Goal: Task Accomplishment & Management: Complete application form

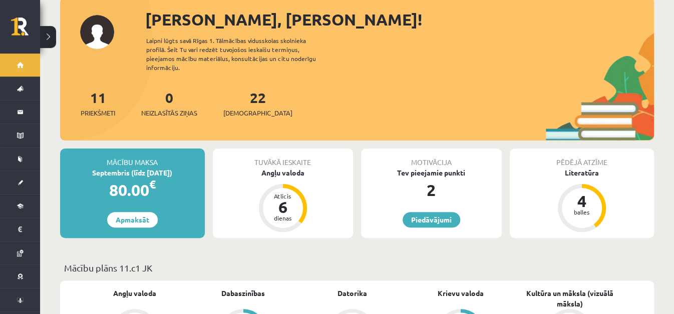
scroll to position [70, 0]
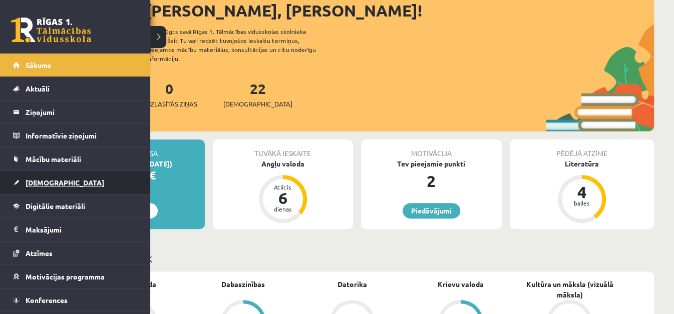
click at [38, 179] on span "[DEMOGRAPHIC_DATA]" at bounding box center [65, 182] width 79 height 9
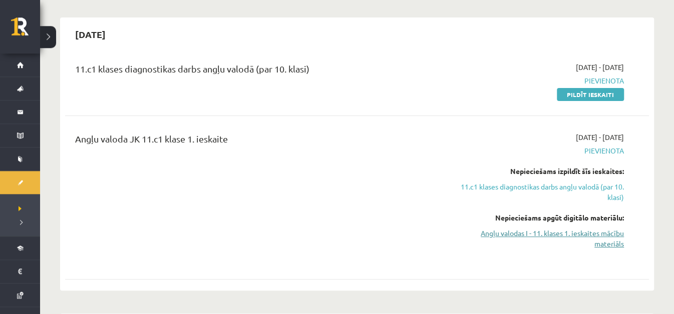
scroll to position [88, 0]
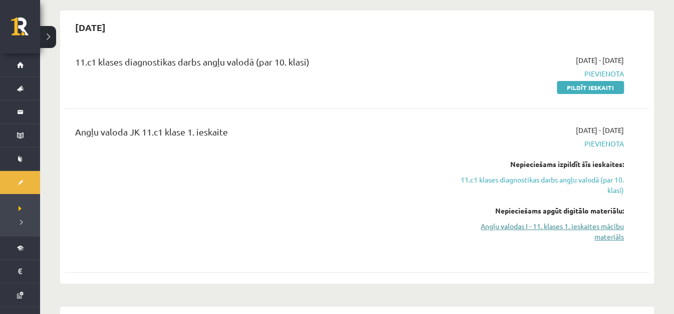
click at [537, 227] on link "Angļu valodas I - 11. klases 1. ieskaites mācību materiāls" at bounding box center [537, 231] width 173 height 21
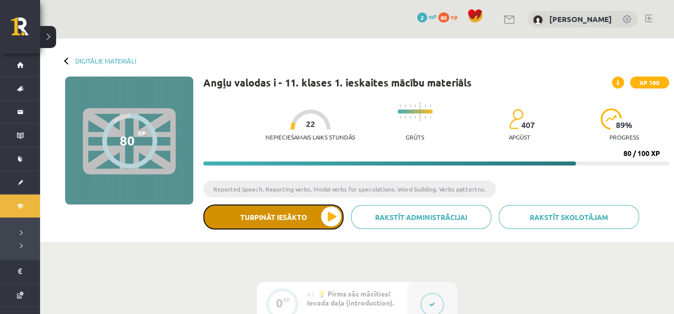
click at [310, 219] on button "Turpināt iesākto" at bounding box center [273, 217] width 140 height 25
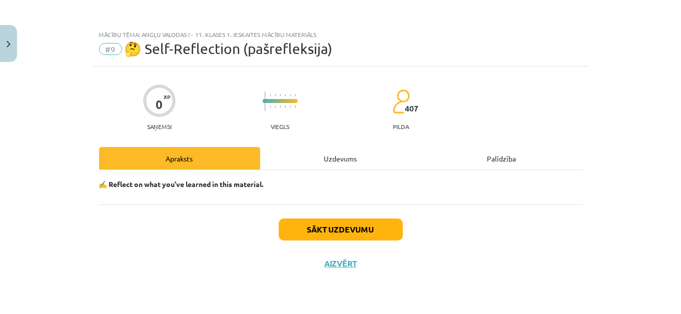
click at [379, 156] on div "Uzdevums" at bounding box center [340, 158] width 161 height 23
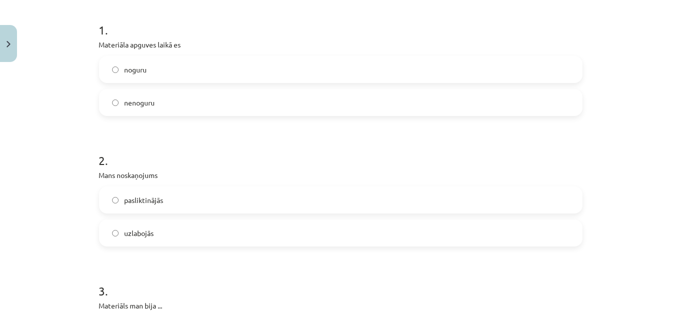
scroll to position [161, 0]
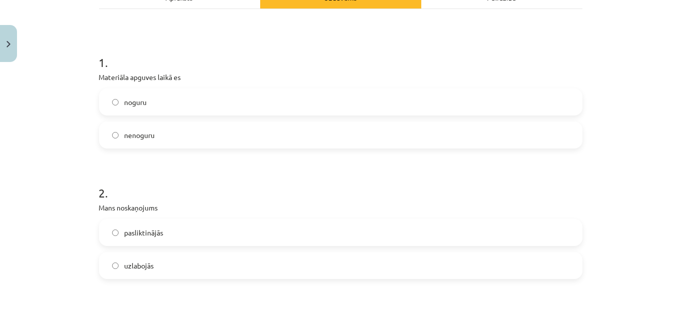
click at [377, 100] on label "noguru" at bounding box center [340, 102] width 481 height 25
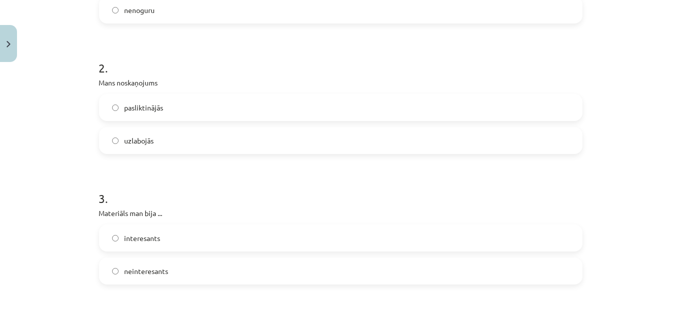
scroll to position [290, 0]
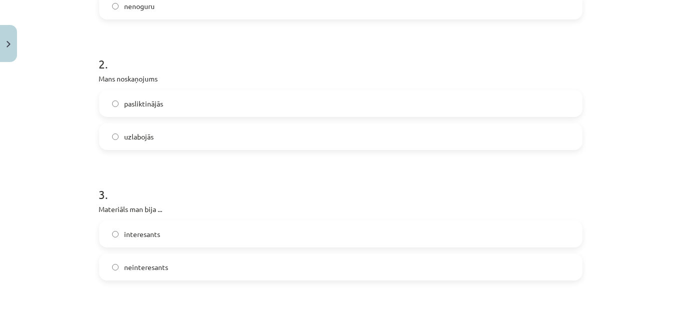
click at [356, 132] on label "uzlabojās" at bounding box center [340, 136] width 481 height 25
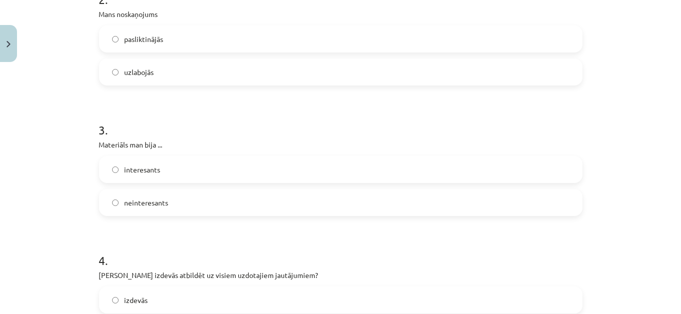
scroll to position [339, 0]
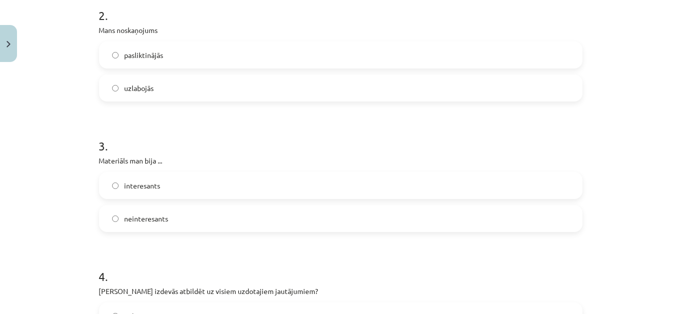
click at [368, 59] on label "pasliktinājās" at bounding box center [340, 55] width 481 height 25
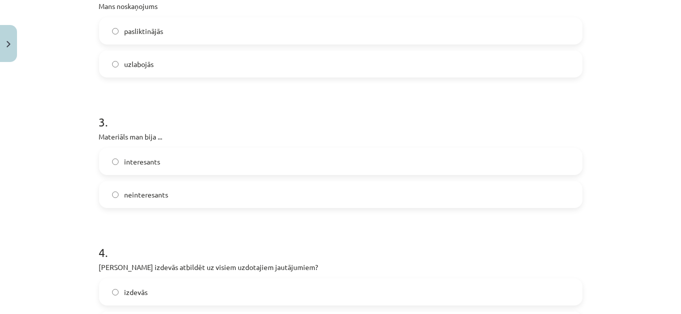
scroll to position [403, 0]
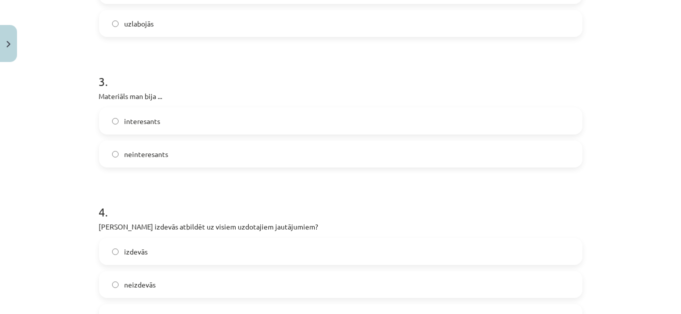
click at [316, 123] on label "interesants" at bounding box center [340, 121] width 481 height 25
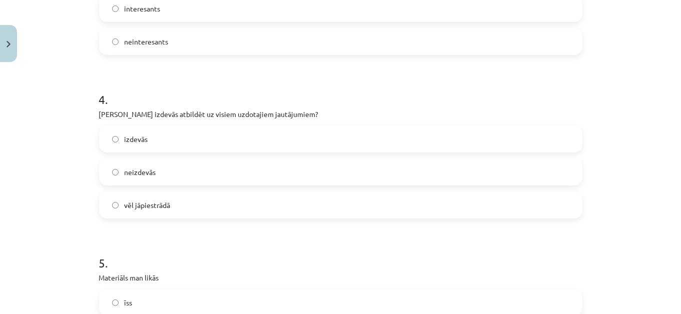
scroll to position [516, 0]
click at [299, 136] on label "izdevās" at bounding box center [340, 138] width 481 height 25
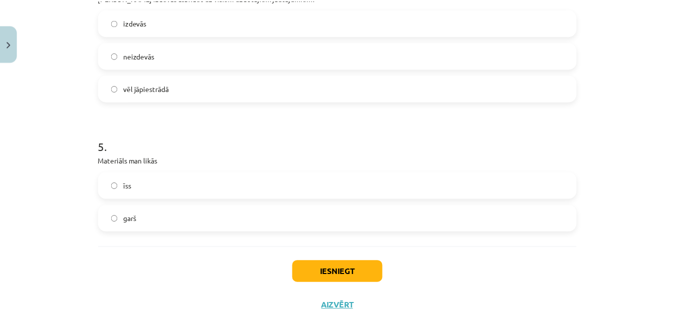
scroll to position [646, 0]
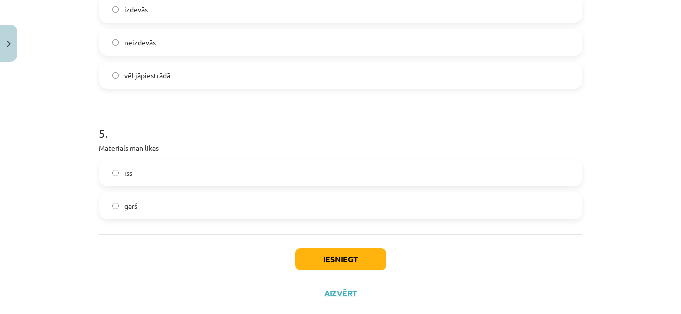
click at [274, 170] on label "īss" at bounding box center [340, 173] width 481 height 25
click at [356, 259] on button "Iesniegt" at bounding box center [340, 260] width 91 height 22
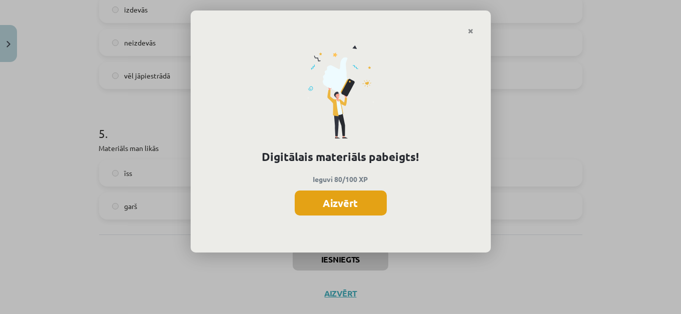
click at [357, 205] on button "Aizvērt" at bounding box center [341, 203] width 92 height 25
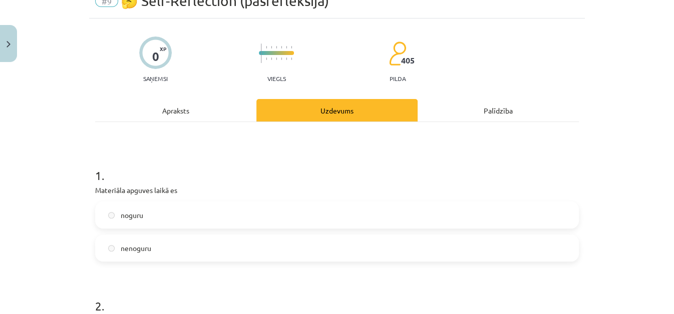
scroll to position [0, 0]
